Goal: Information Seeking & Learning: Learn about a topic

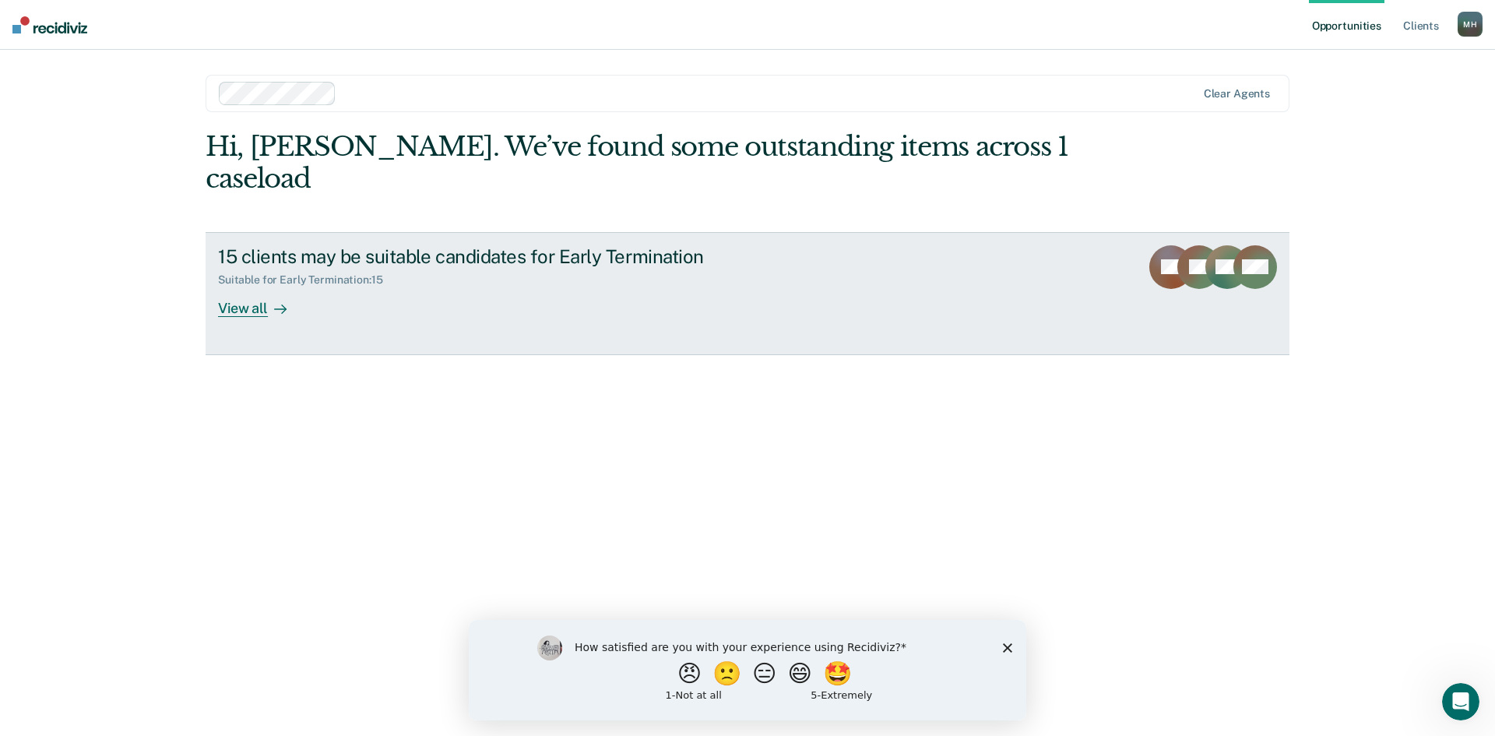
click at [235, 286] on div "View all" at bounding box center [261, 301] width 87 height 30
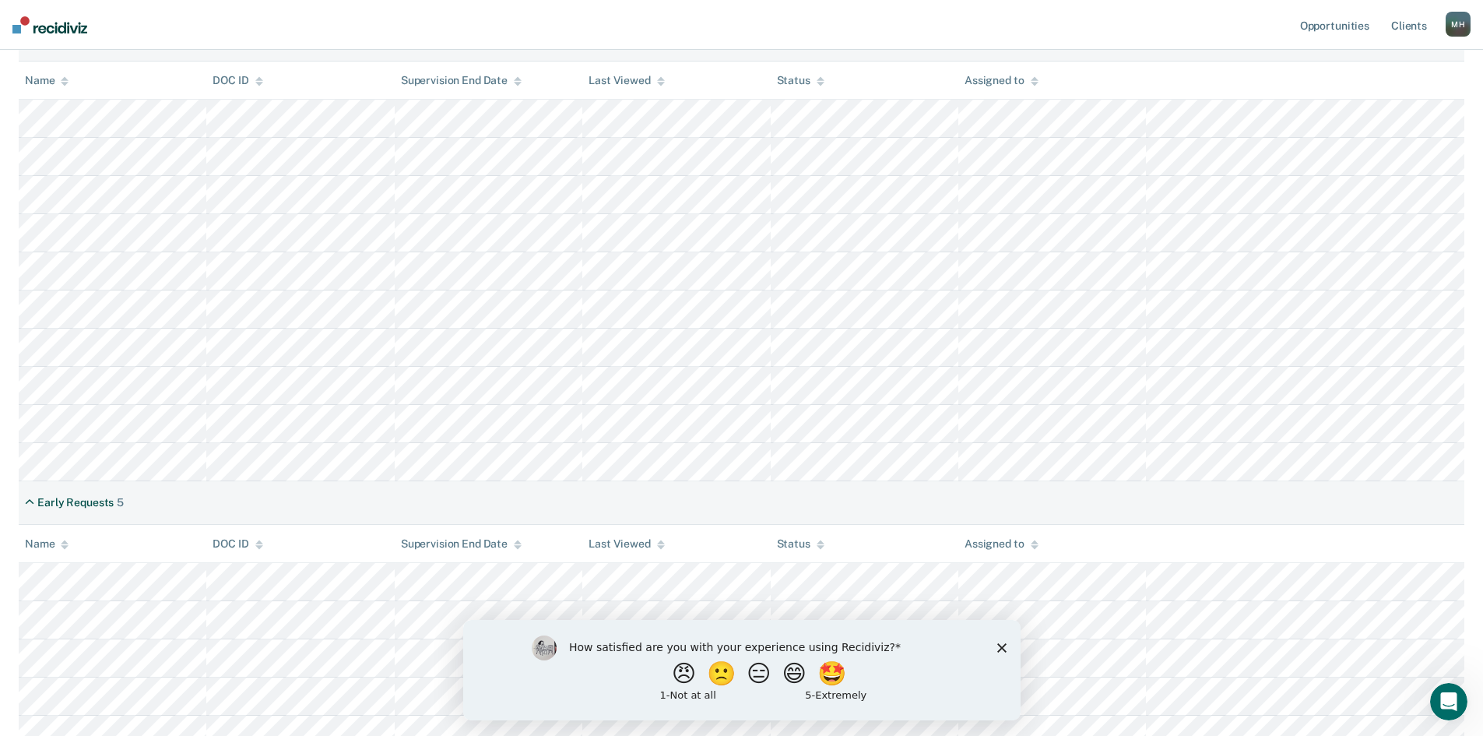
scroll to position [233, 0]
